Goal: Check status: Check status

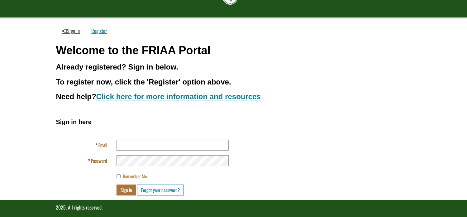
scroll to position [44, 0]
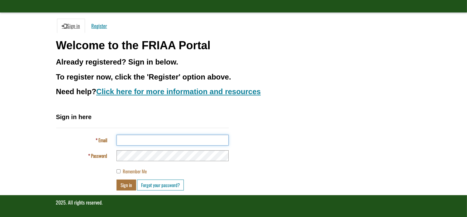
type input "**********"
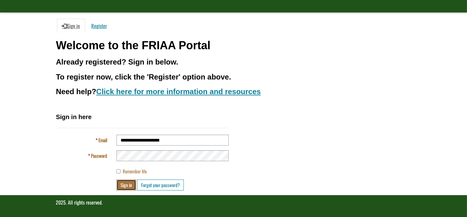
click at [126, 183] on button "Sign in" at bounding box center [126, 184] width 20 height 11
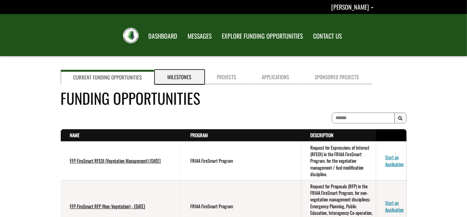
click at [173, 75] on link "Milestones" at bounding box center [180, 77] width 50 height 14
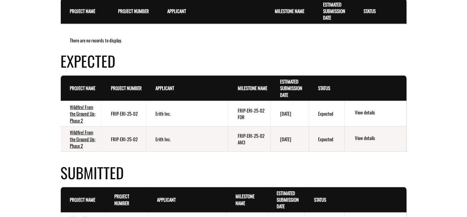
scroll to position [125, 0]
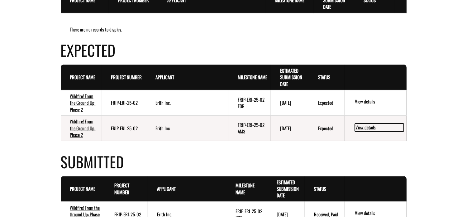
click at [365, 126] on link "View details" at bounding box center [379, 127] width 49 height 8
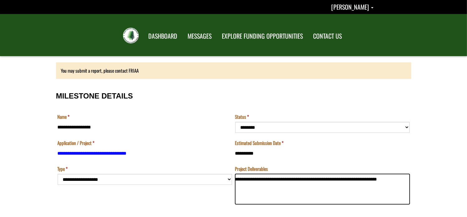
click at [280, 178] on textarea "**********" at bounding box center [322, 189] width 174 height 31
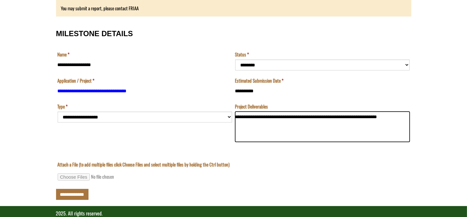
scroll to position [74, 0]
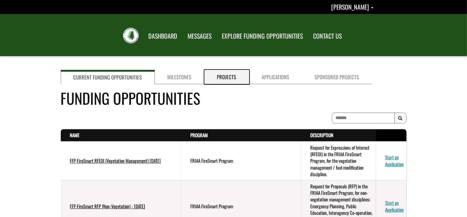
click at [222, 76] on link "Projects" at bounding box center [226, 77] width 45 height 14
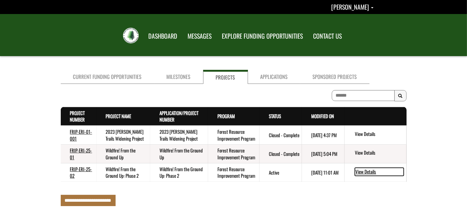
click at [362, 169] on link "View Details" at bounding box center [379, 172] width 49 height 8
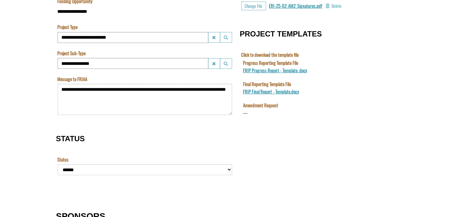
scroll to position [311, 0]
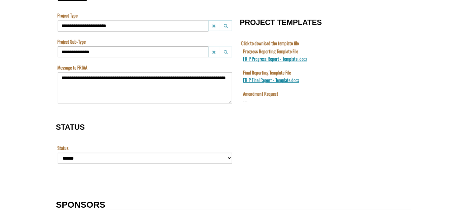
click at [258, 93] on label "Amendment Request" at bounding box center [260, 93] width 35 height 7
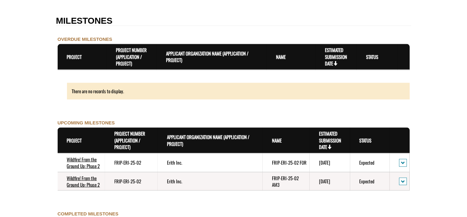
scroll to position [592, 0]
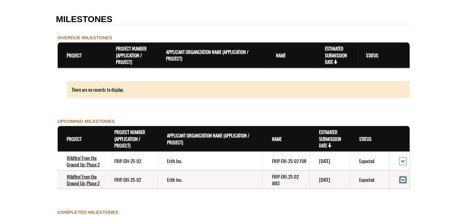
click at [403, 178] on span "action menu" at bounding box center [403, 180] width 4 height 5
click at [414, 188] on link "View Details" at bounding box center [425, 190] width 48 height 8
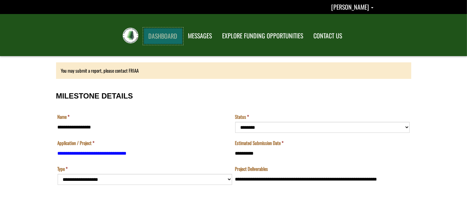
click at [166, 34] on link "DASHBOARD" at bounding box center [163, 36] width 39 height 16
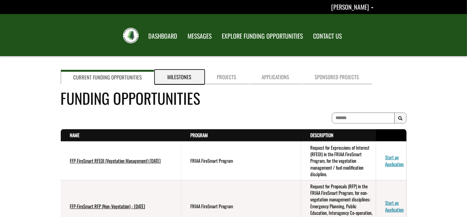
click at [181, 76] on link "Milestones" at bounding box center [180, 77] width 50 height 14
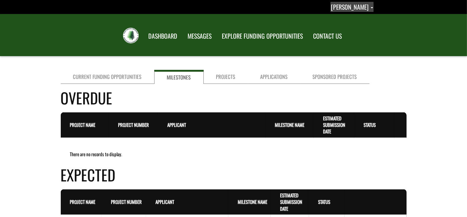
click at [364, 7] on span "[PERSON_NAME]" at bounding box center [350, 6] width 38 height 9
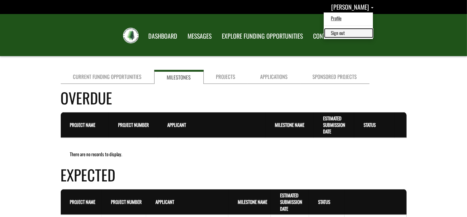
click at [355, 31] on link "Sign out" at bounding box center [349, 33] width 48 height 8
